Goal: Information Seeking & Learning: Check status

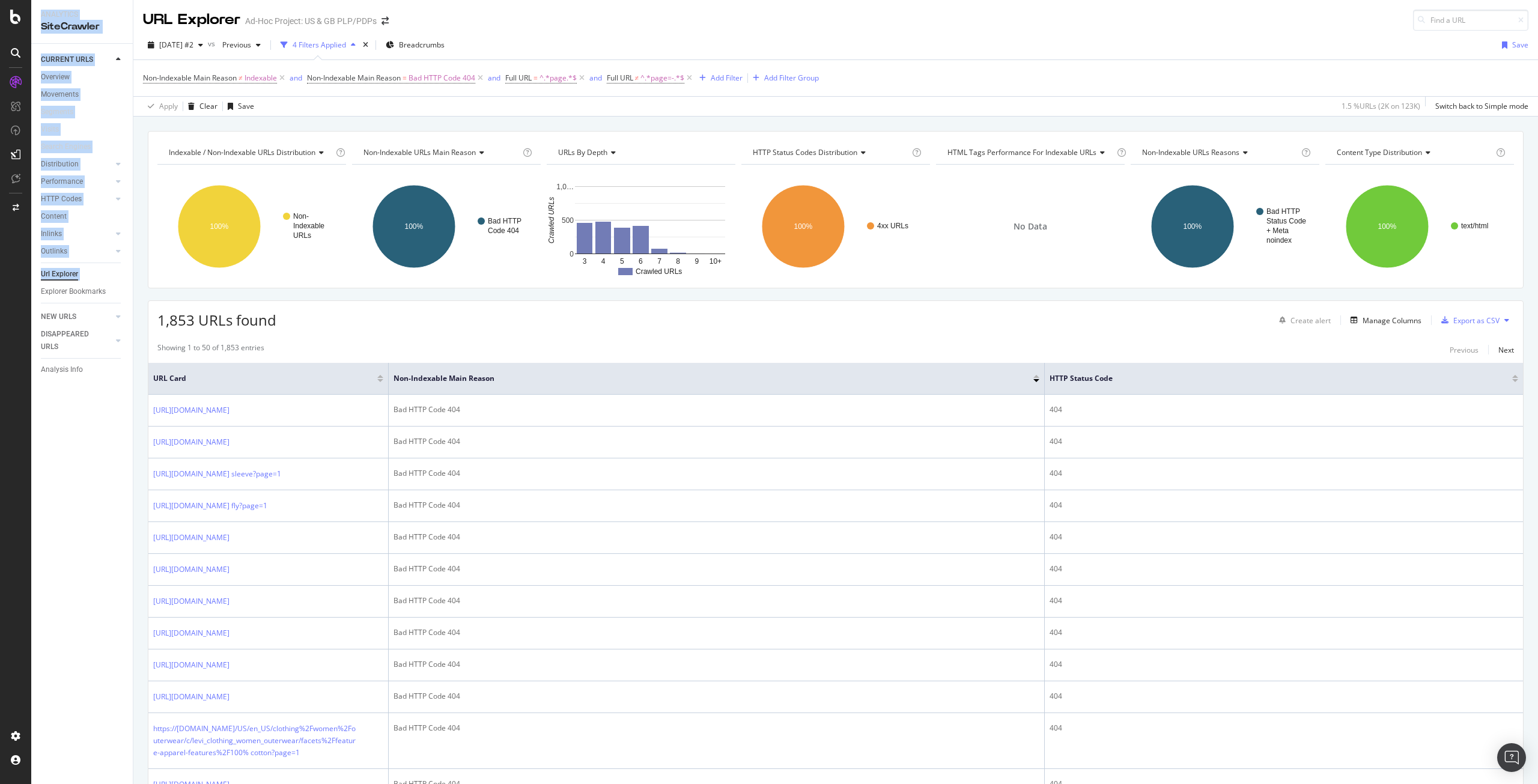
drag, startPoint x: 40, startPoint y: 293, endPoint x: -193, endPoint y: 421, distance: 265.8
click at [0, 421] on html "Analytics SiteCrawler CURRENT URLS Overview Movements Segments Visits Search En…" at bounding box center [769, 392] width 1538 height 784
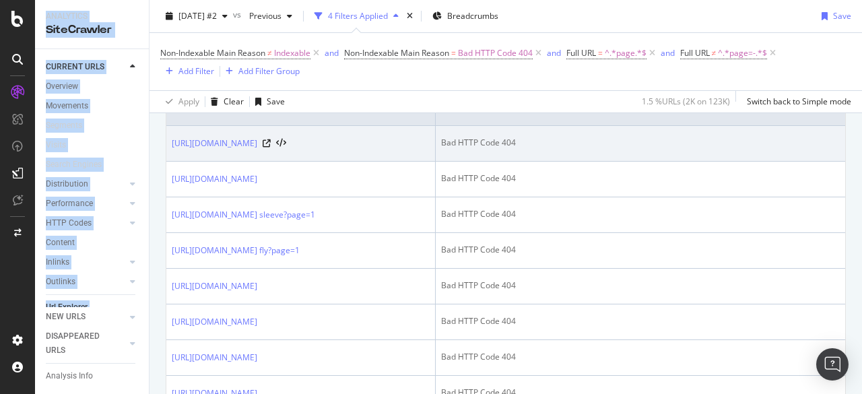
scroll to position [333, 0]
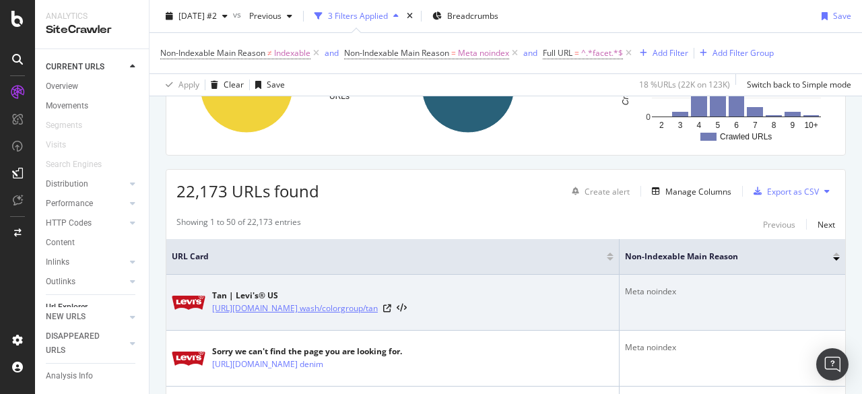
scroll to position [150, 0]
